Goal: Transaction & Acquisition: Purchase product/service

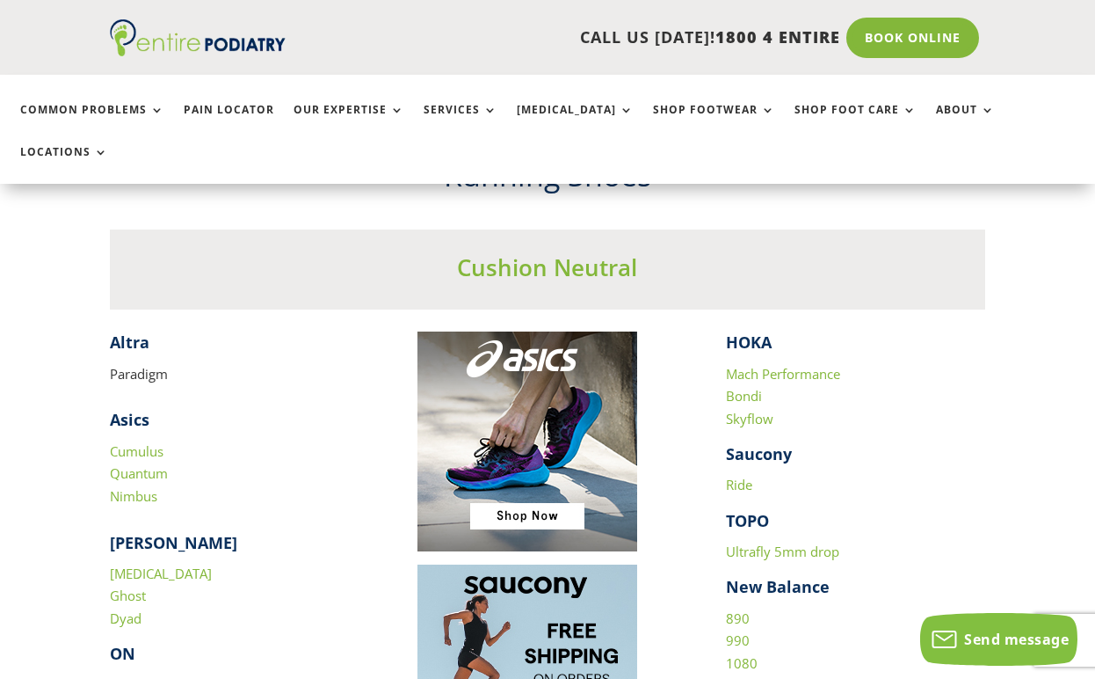
scroll to position [1547, 0]
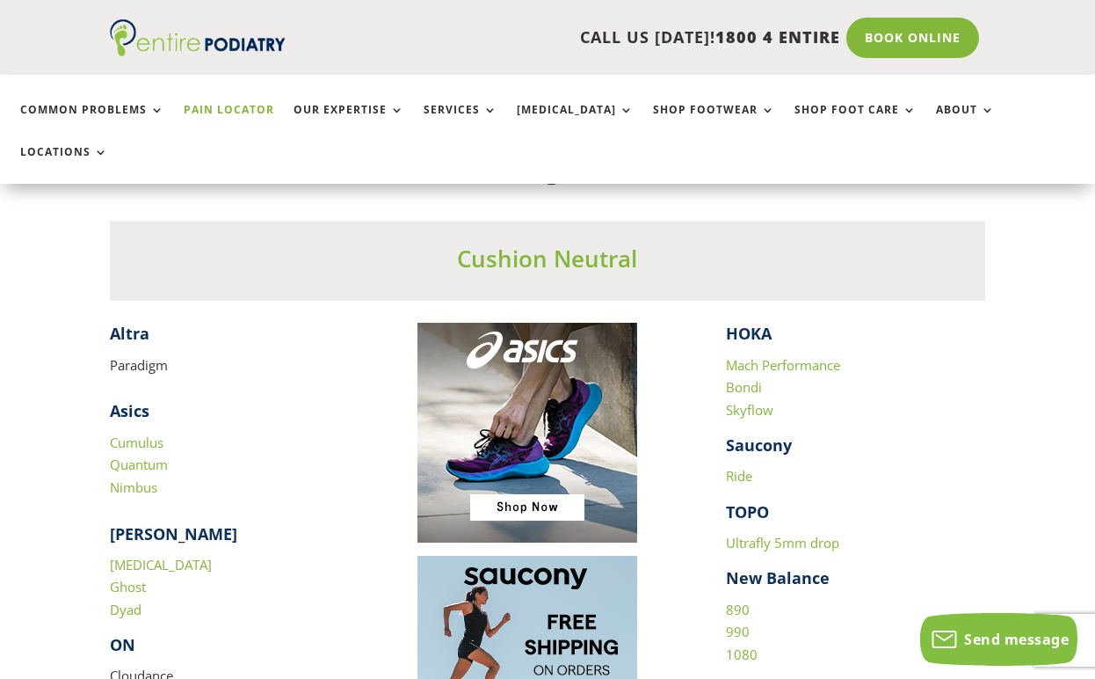
click at [211, 105] on link "Pain Locator" at bounding box center [229, 123] width 91 height 38
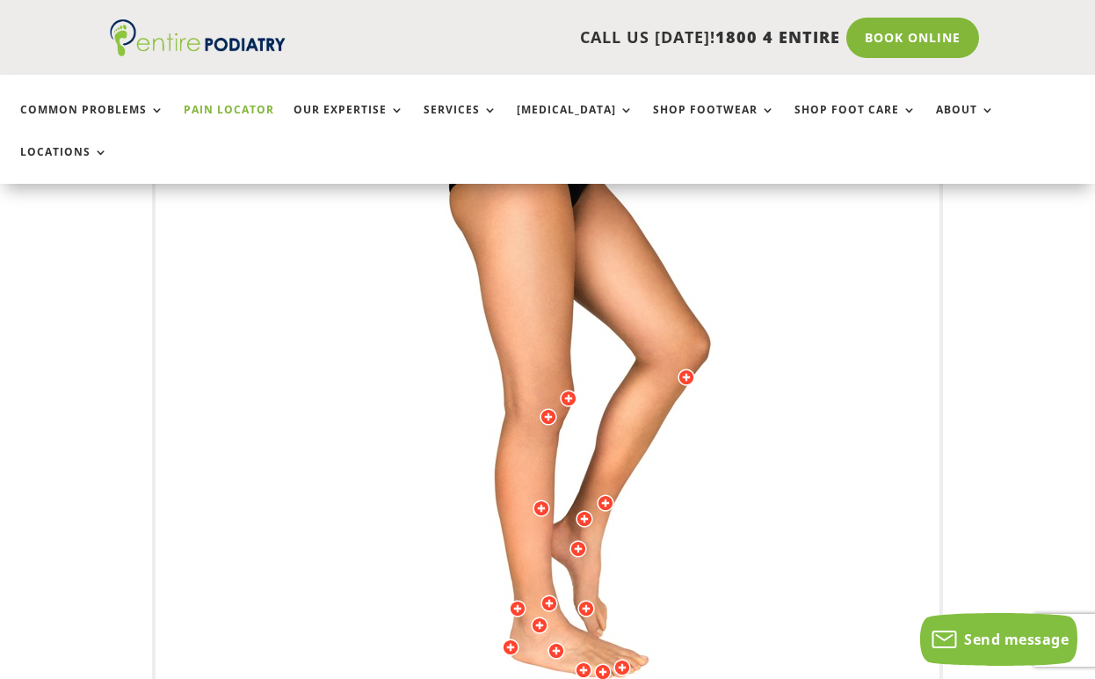
scroll to position [468, 0]
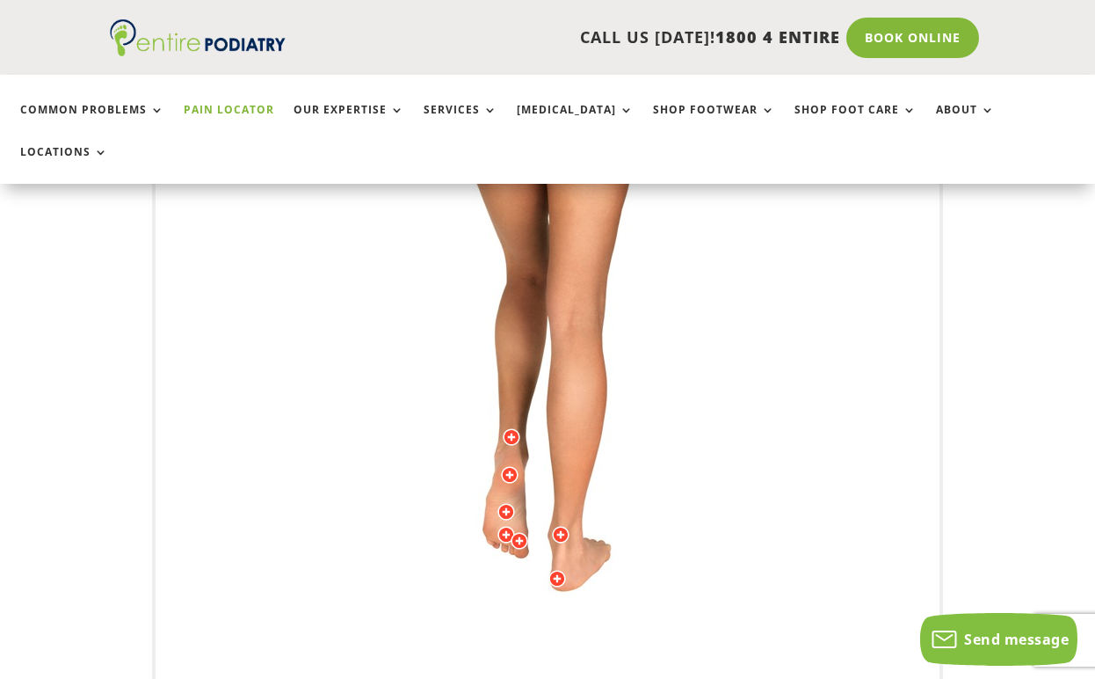
click at [505, 391] on div "Licensed to Lee-Archer Arts & Media Powered by WebRotate 360 ©" at bounding box center [548, 331] width 784 height 869
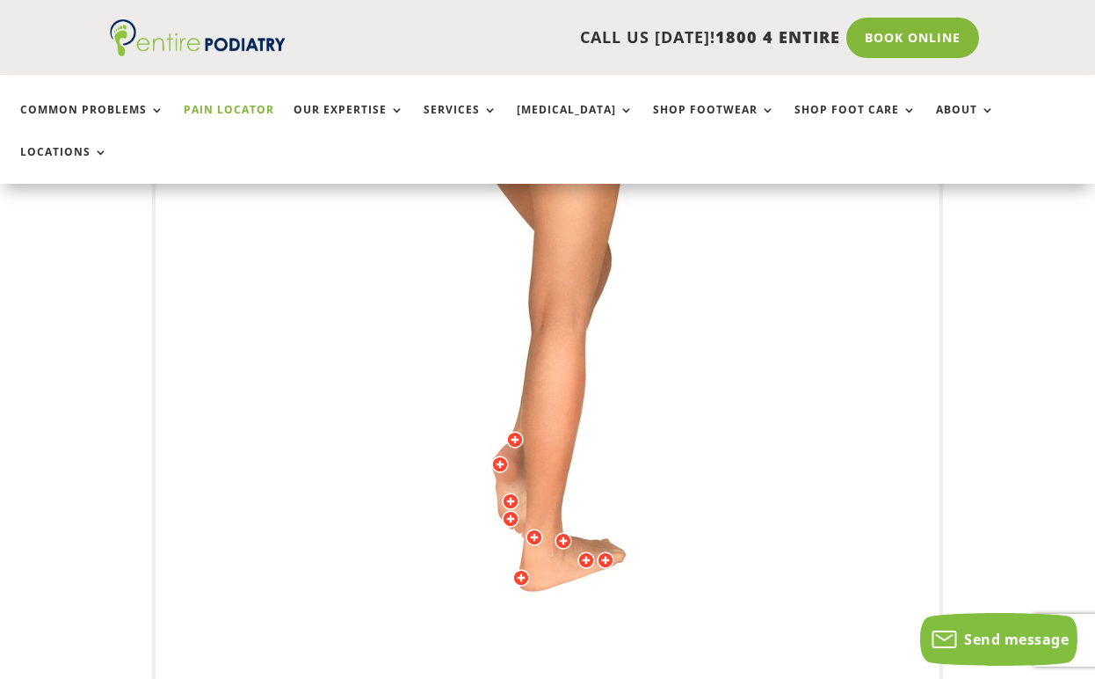
click at [523, 396] on div "Licensed to Lee-Archer Arts & Media Powered by WebRotate 360 ©" at bounding box center [548, 331] width 784 height 869
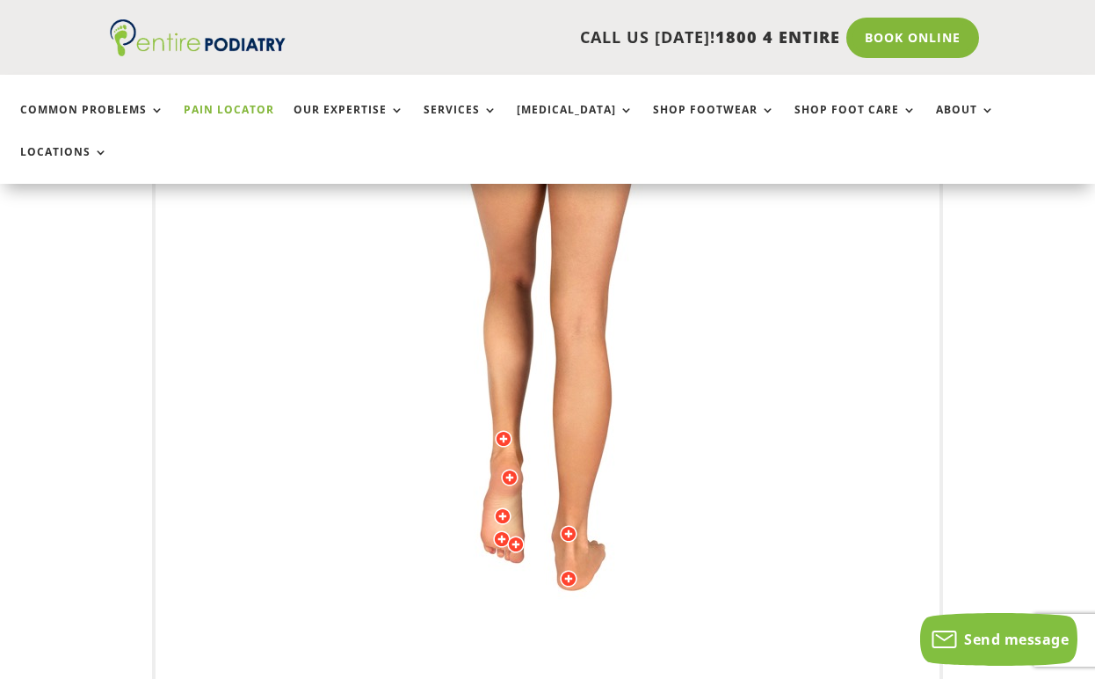
click at [571, 570] on div at bounding box center [569, 579] width 18 height 18
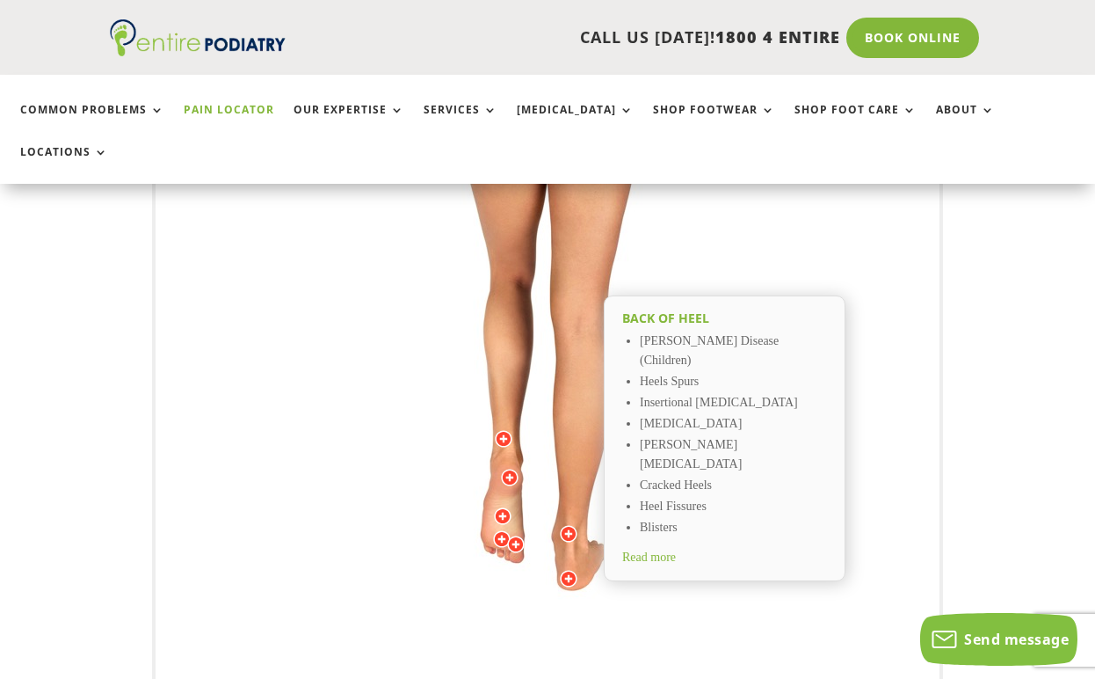
click at [567, 525] on div at bounding box center [569, 534] width 18 height 18
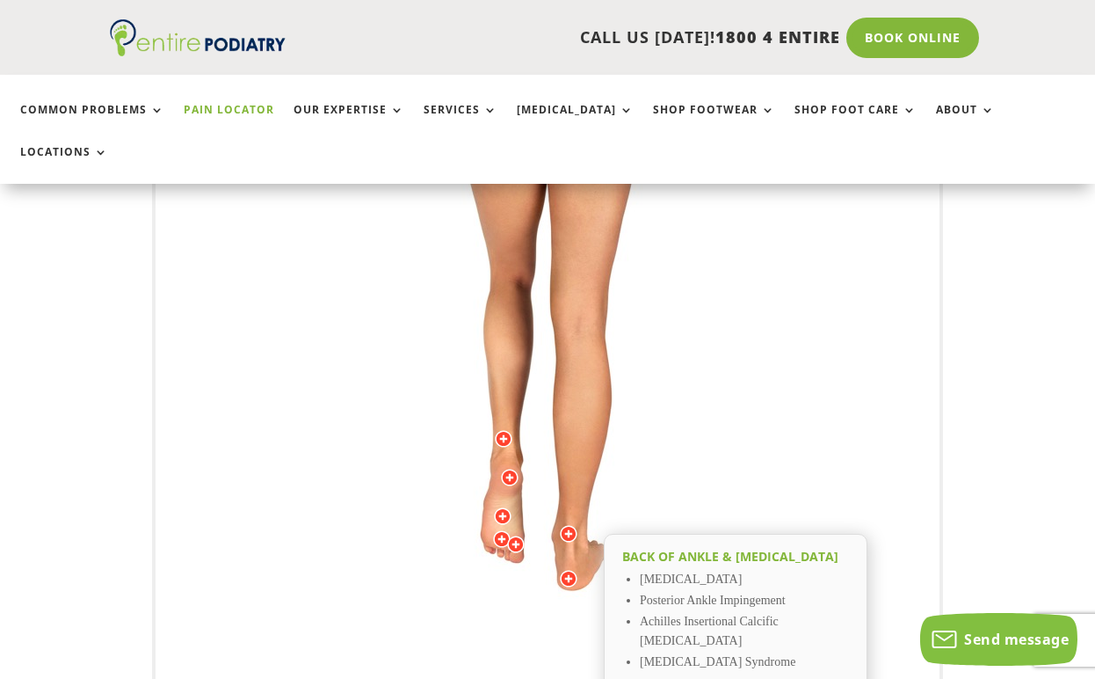
click at [513, 469] on div at bounding box center [510, 478] width 18 height 18
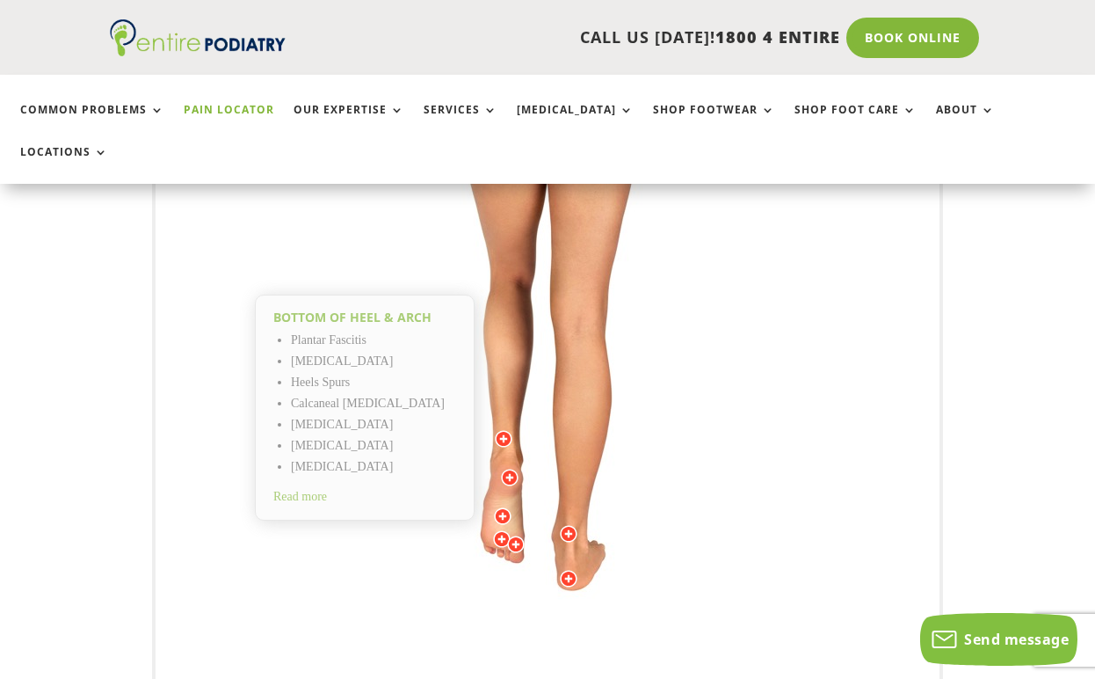
click at [756, 425] on img at bounding box center [547, 331] width 485 height 703
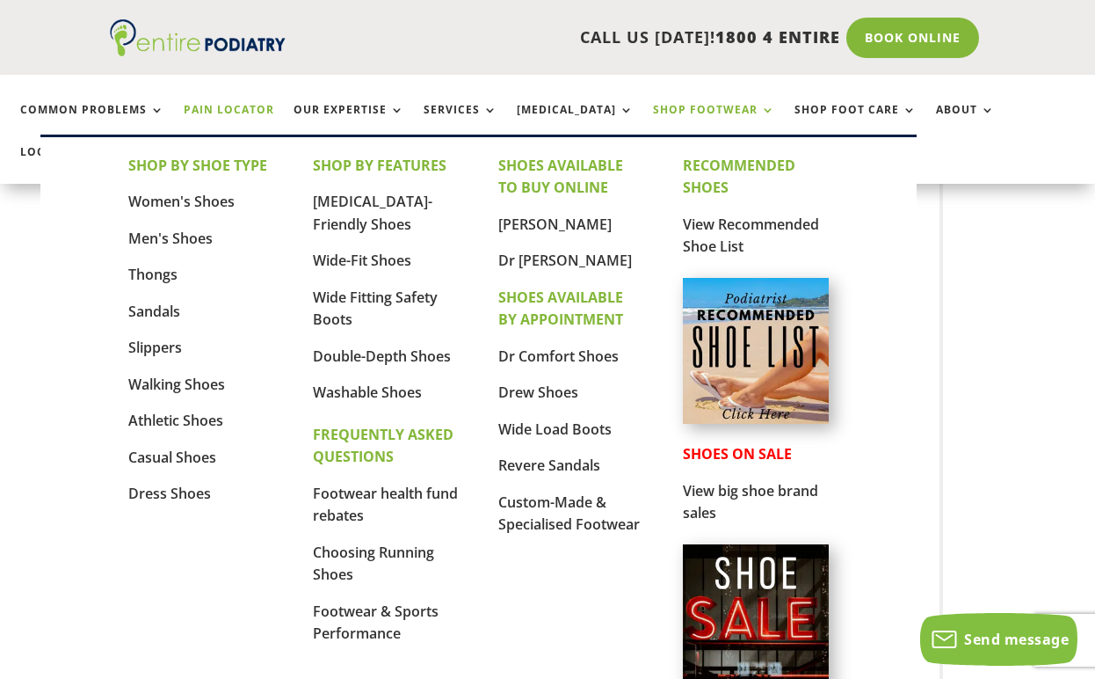
click at [673, 110] on link "Shop Footwear" at bounding box center [714, 123] width 122 height 38
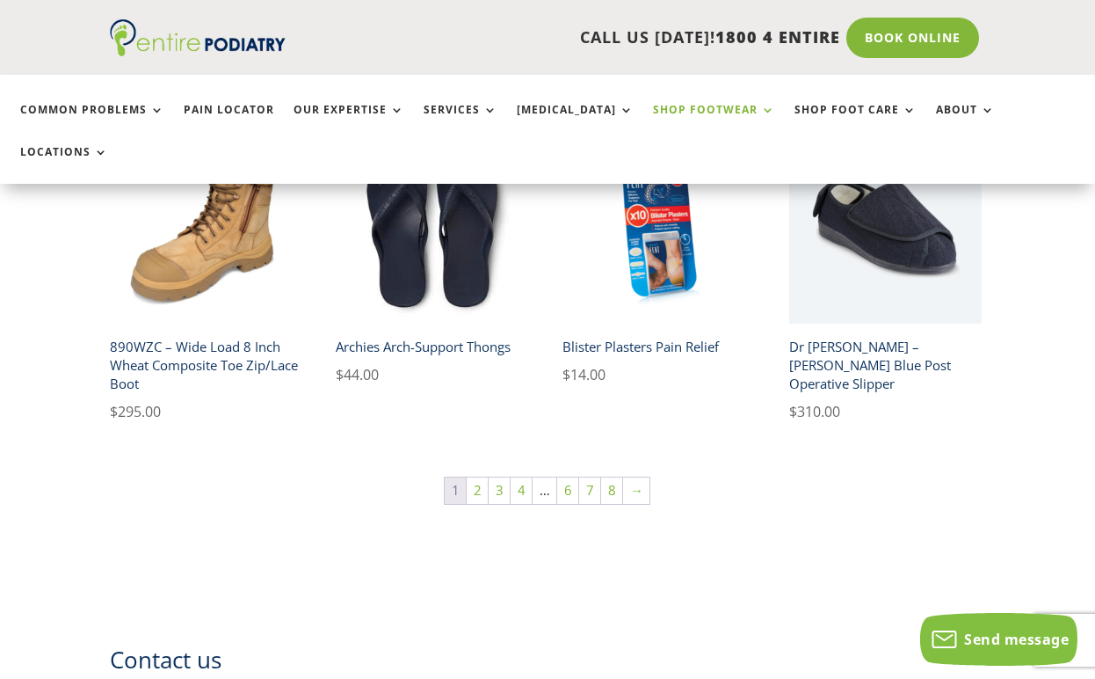
scroll to position [1351, 0]
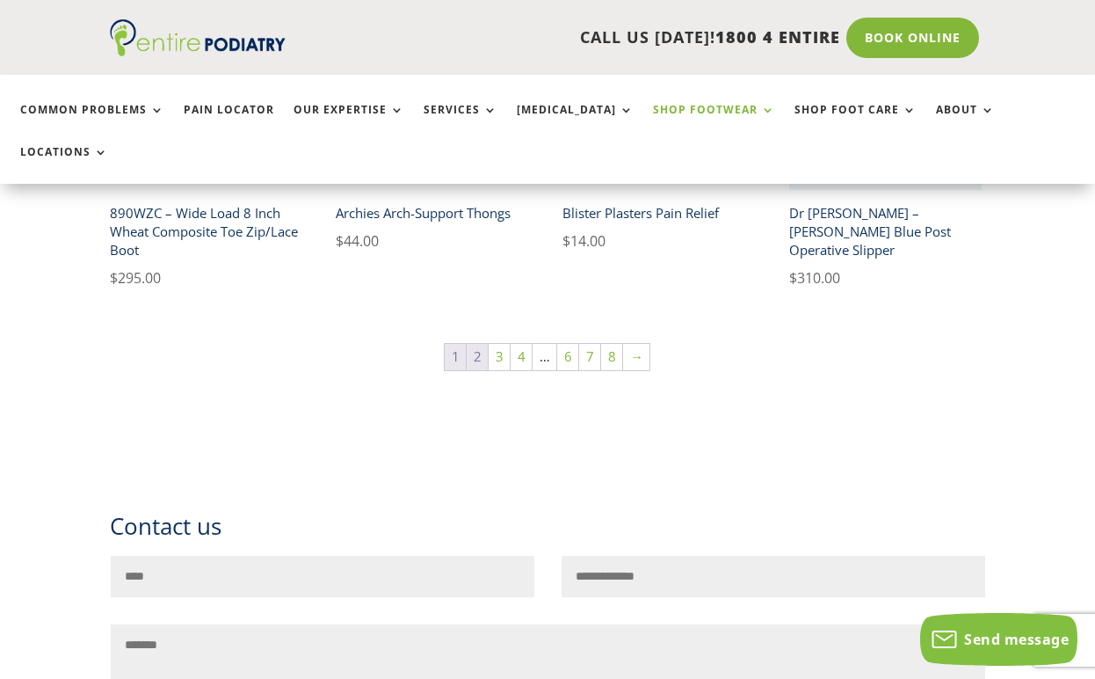
click at [478, 344] on link "2" at bounding box center [477, 357] width 21 height 26
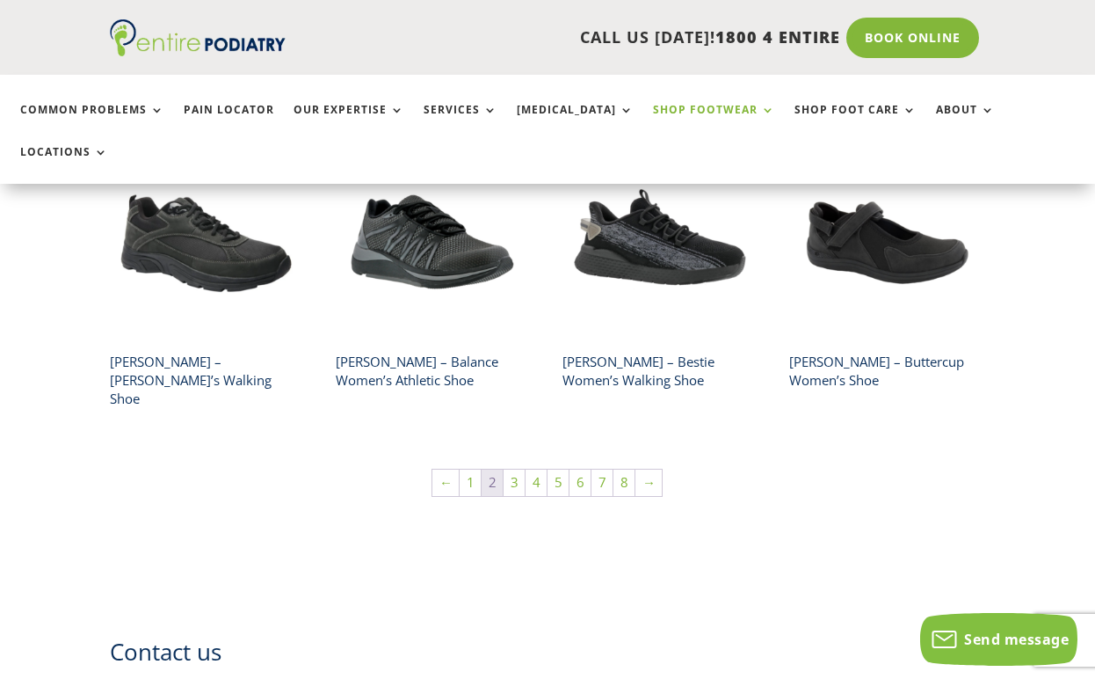
scroll to position [1233, 0]
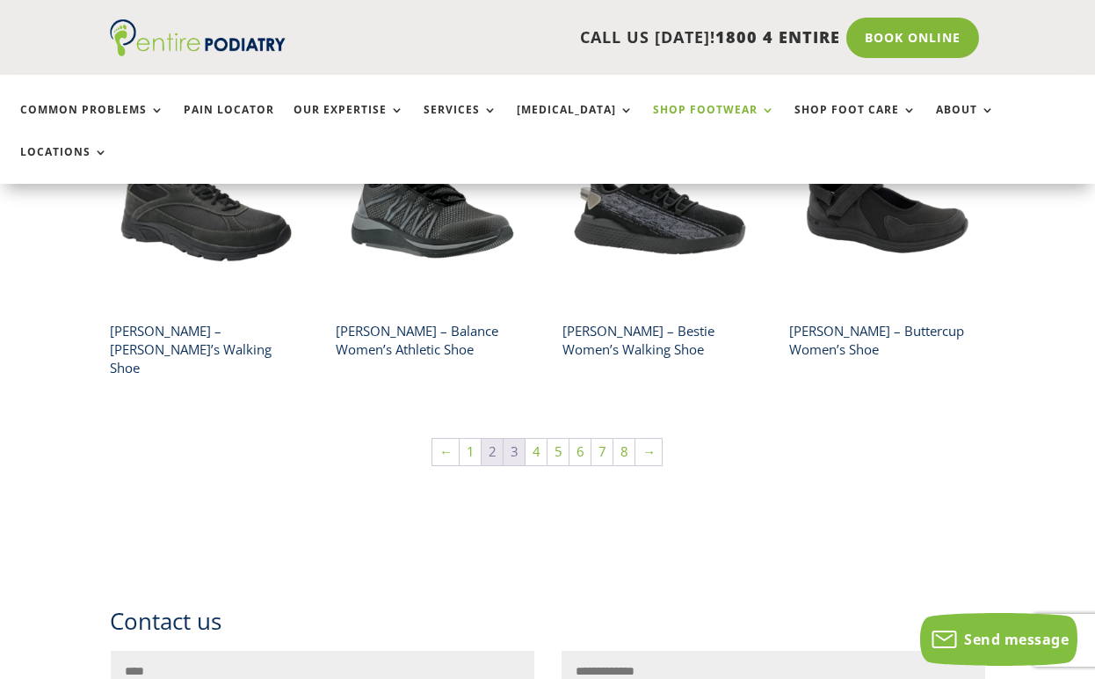
click at [516, 439] on link "3" at bounding box center [514, 452] width 21 height 26
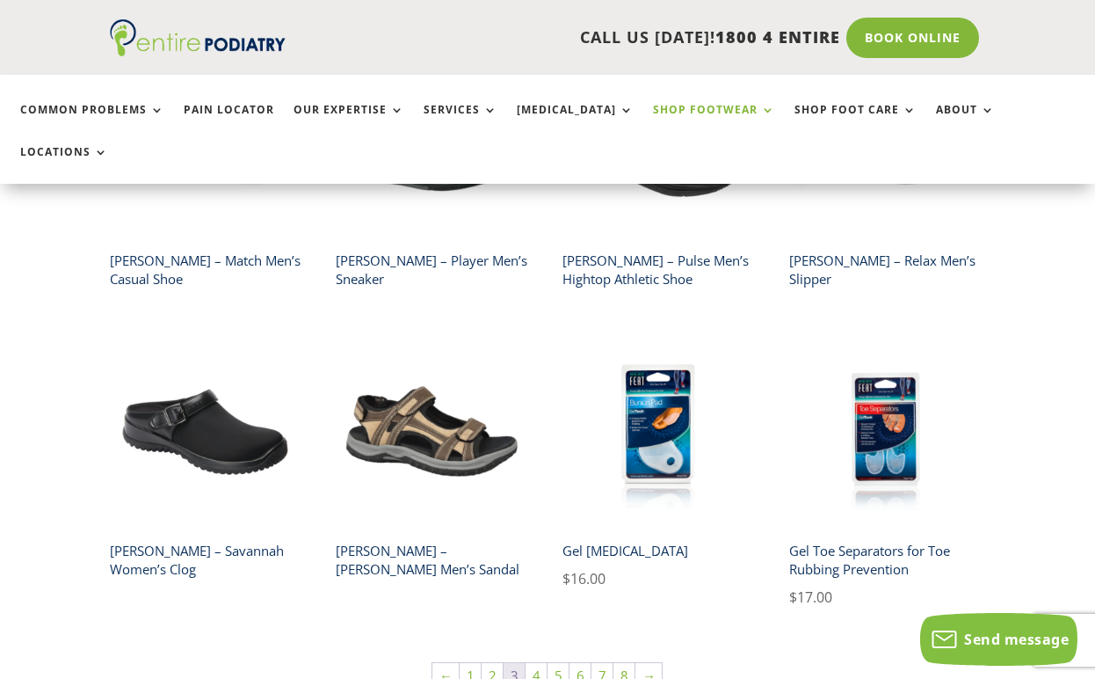
scroll to position [949, 0]
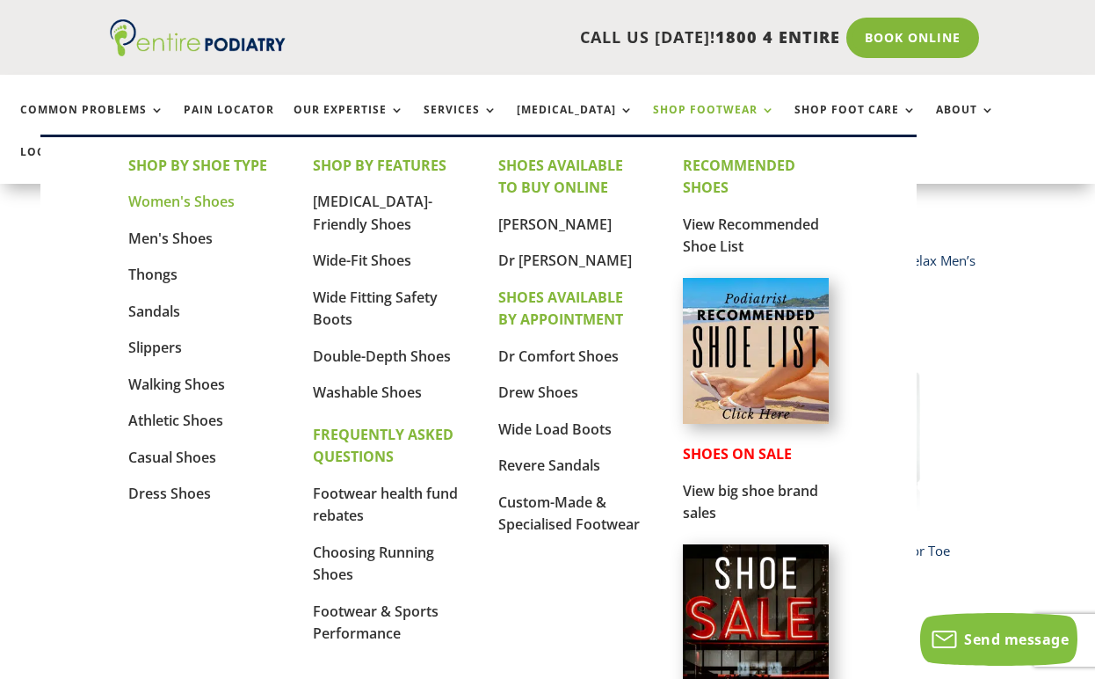
click at [223, 195] on link "Women's Shoes" at bounding box center [181, 201] width 106 height 19
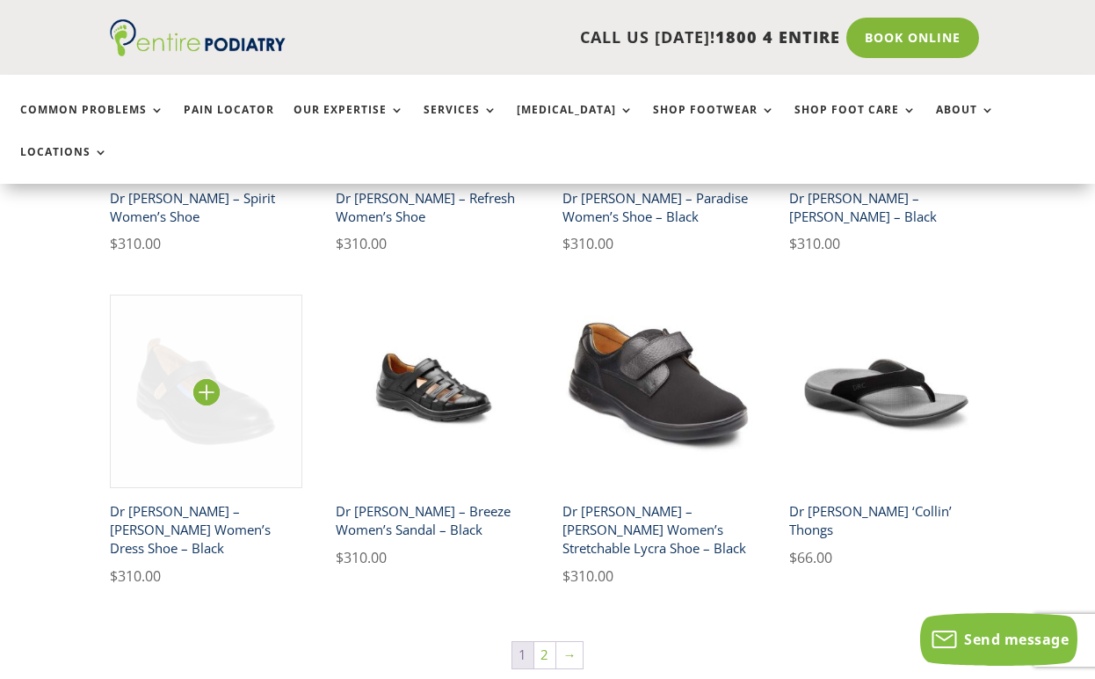
scroll to position [2757, 0]
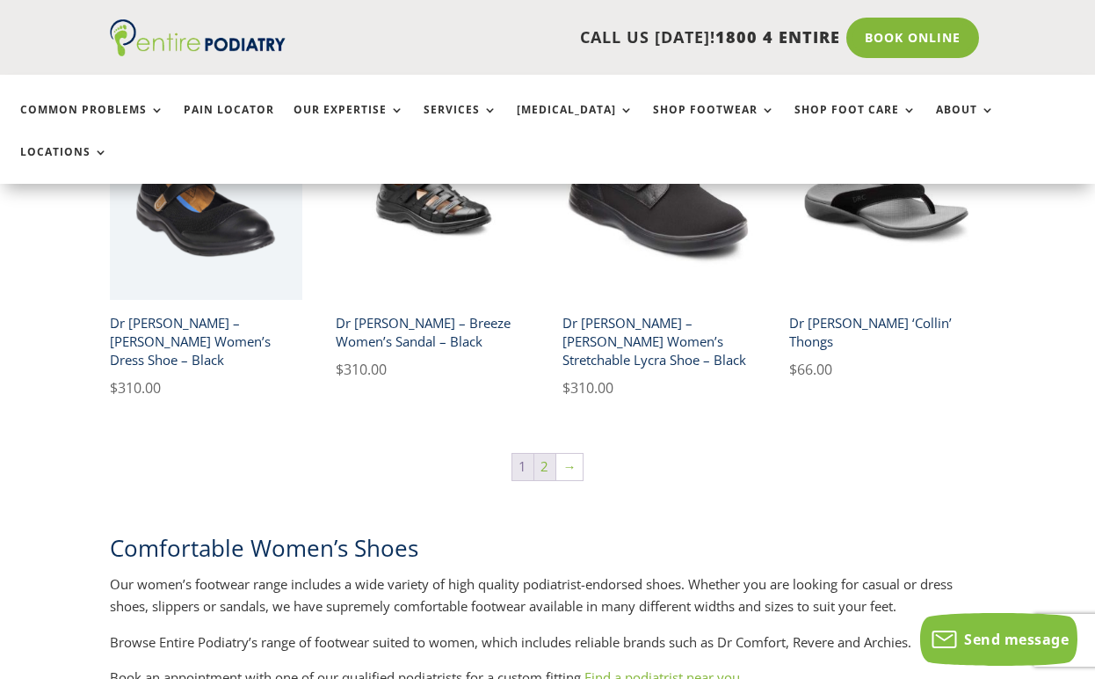
click at [543, 454] on link "2" at bounding box center [545, 467] width 21 height 26
